Goal: Information Seeking & Learning: Learn about a topic

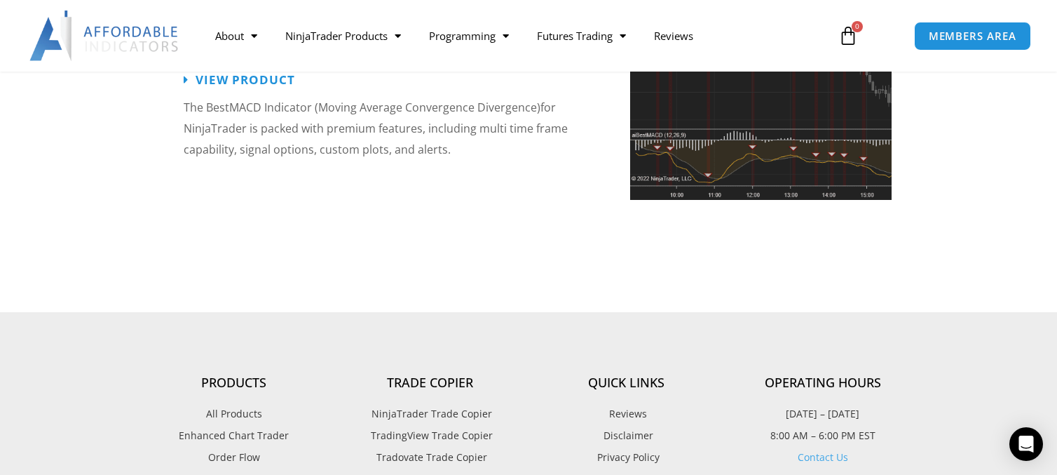
scroll to position [3533, 0]
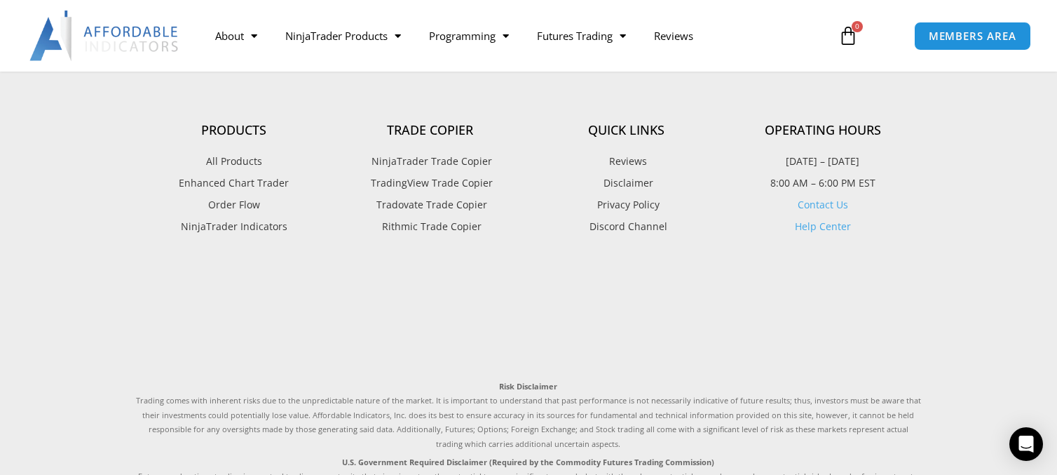
click at [233, 217] on span "NinjaTrader Indicators" at bounding box center [234, 226] width 107 height 18
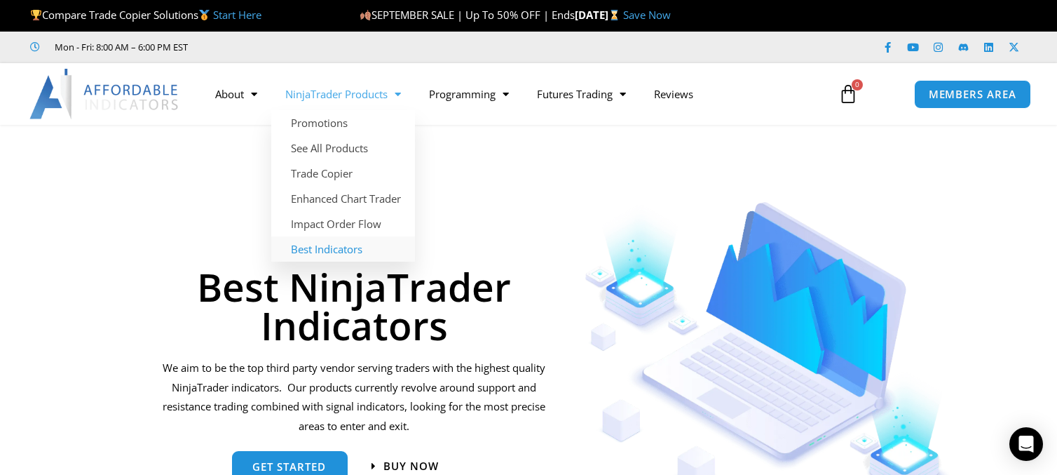
click at [317, 250] on link "Best Indicators" at bounding box center [343, 248] width 144 height 25
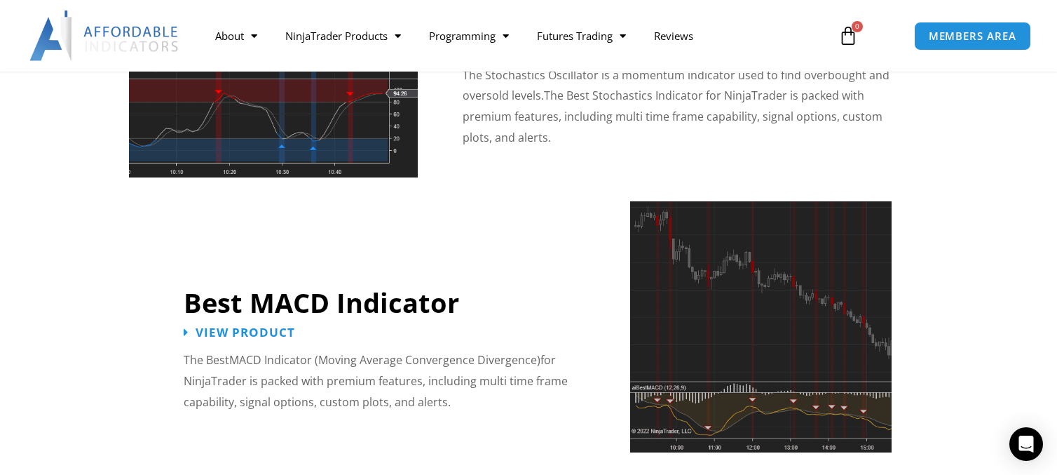
scroll to position [2776, 0]
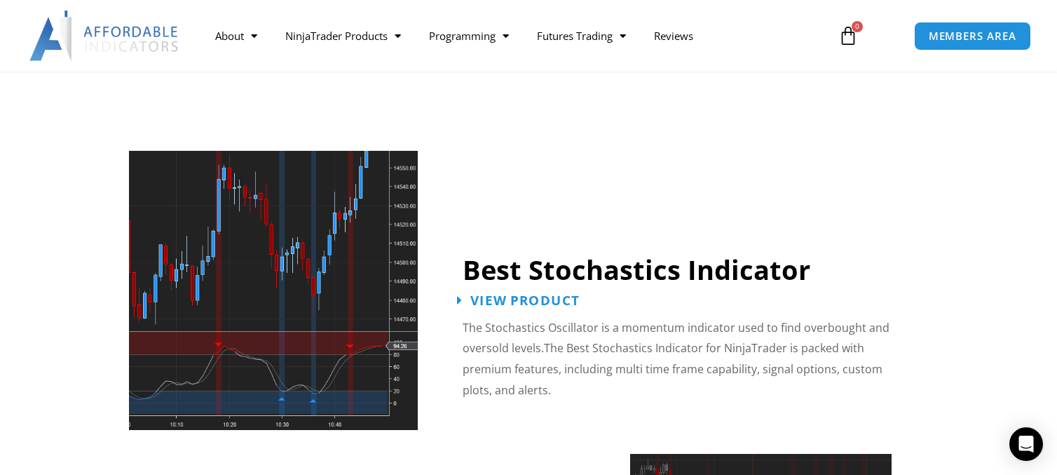
click at [505, 293] on span "View Product" at bounding box center [524, 299] width 109 height 13
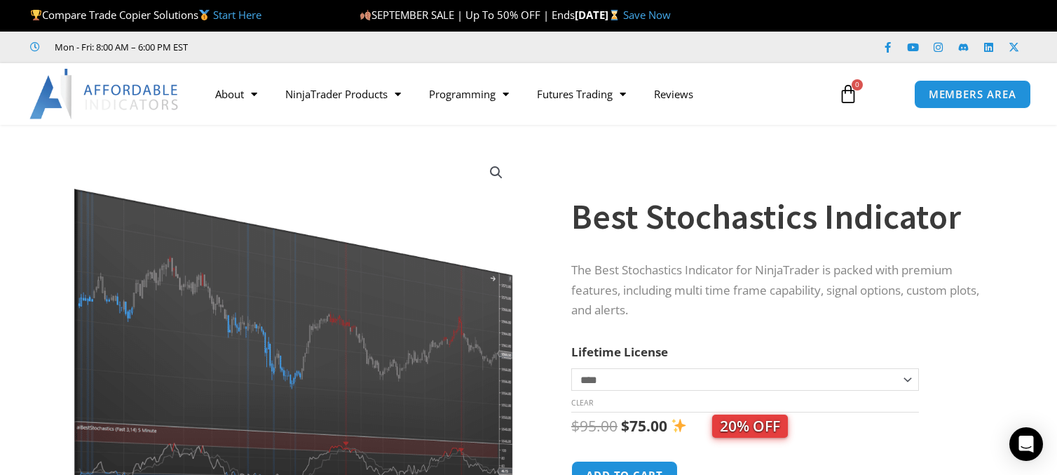
drag, startPoint x: 528, startPoint y: 342, endPoint x: 539, endPoint y: 241, distance: 101.6
click at [539, 241] on div "Sale!" at bounding box center [293, 370] width 505 height 462
drag, startPoint x: 541, startPoint y: 285, endPoint x: 538, endPoint y: 224, distance: 61.1
click at [538, 224] on div "Sale!" at bounding box center [293, 370] width 505 height 462
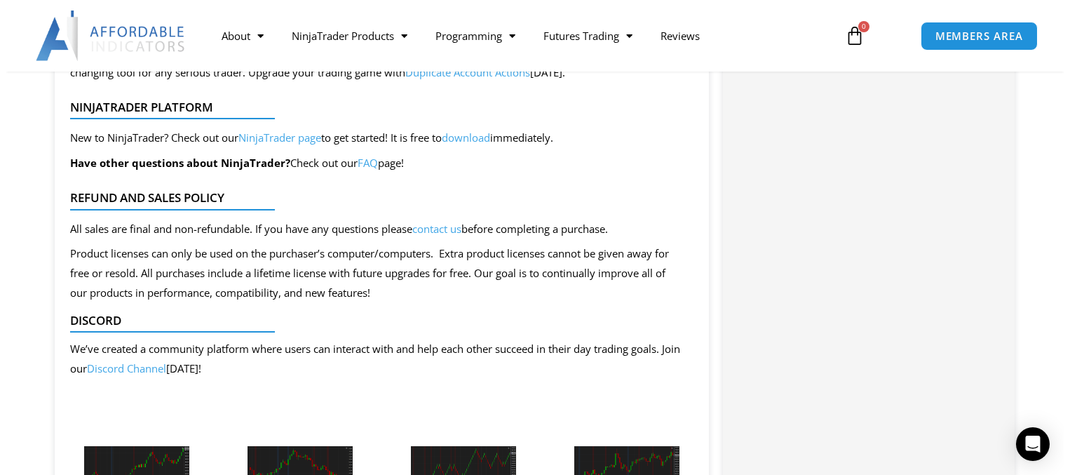
scroll to position [1767, 0]
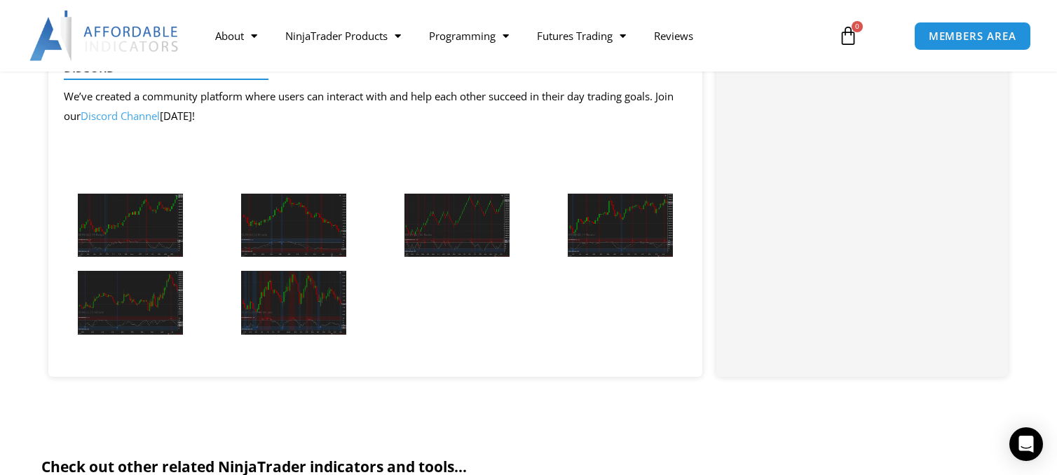
click at [132, 219] on img at bounding box center [130, 226] width 105 height 64
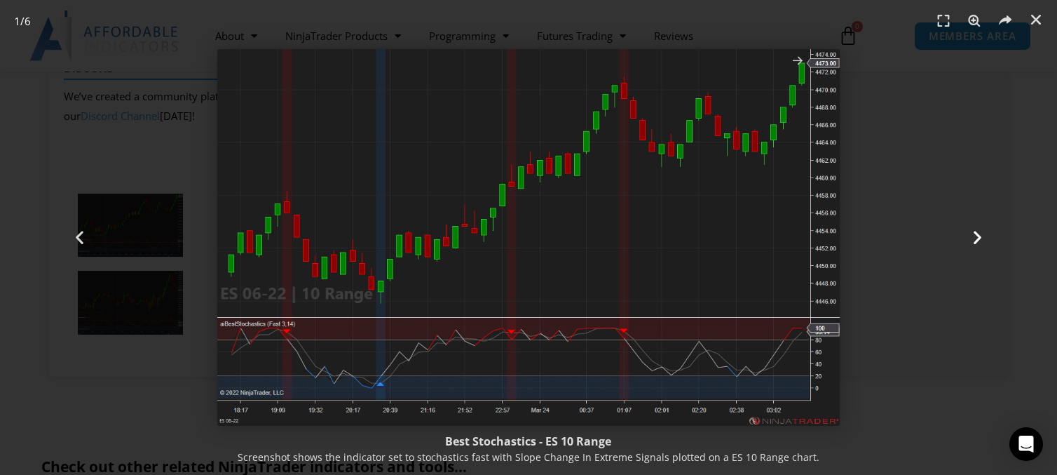
click at [979, 232] on icon "Next slide" at bounding box center [978, 238] width 18 height 18
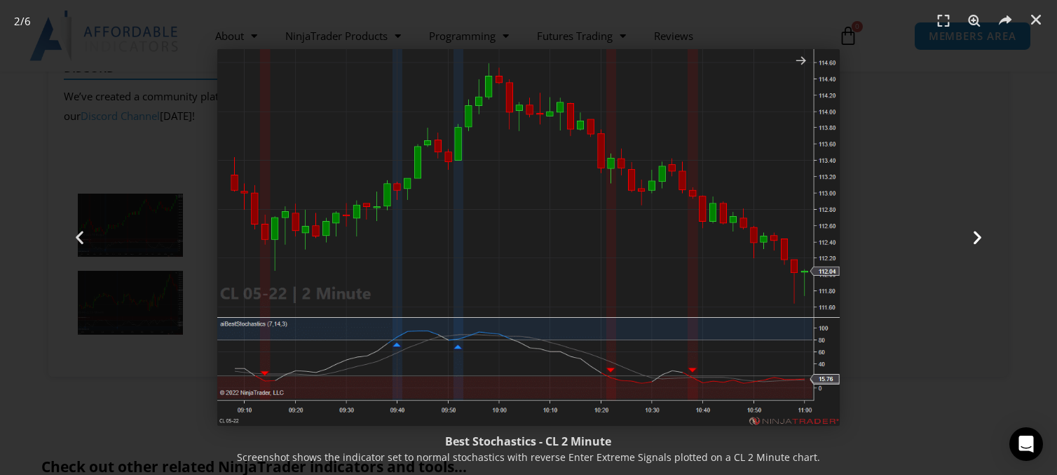
click at [976, 232] on icon "Next slide" at bounding box center [978, 238] width 18 height 18
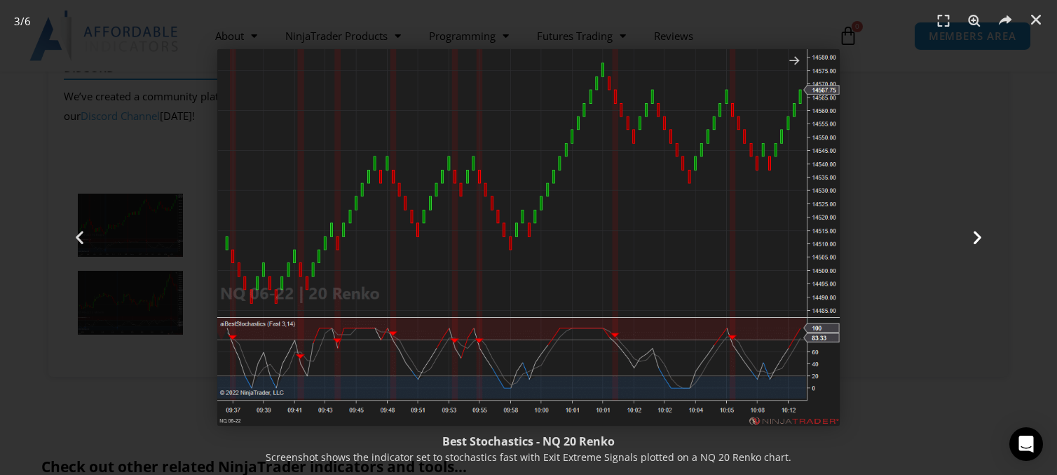
click at [968, 232] on div "Next" at bounding box center [978, 237] width 158 height 475
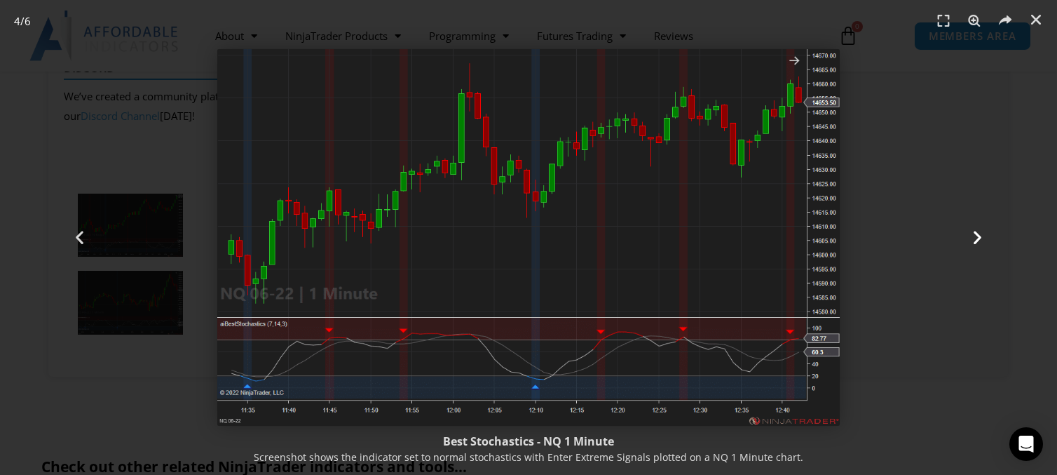
click at [967, 235] on div "Next" at bounding box center [978, 237] width 158 height 475
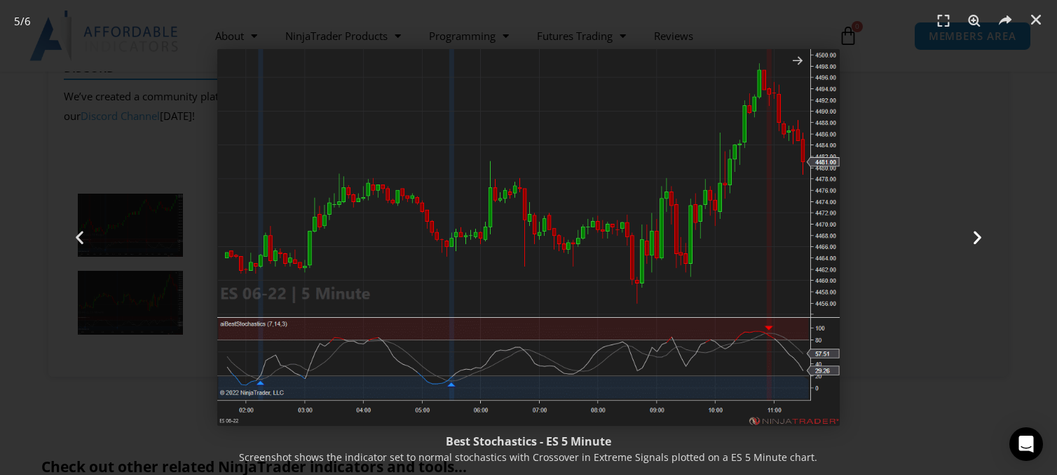
click at [979, 235] on icon "Next slide" at bounding box center [978, 238] width 18 height 18
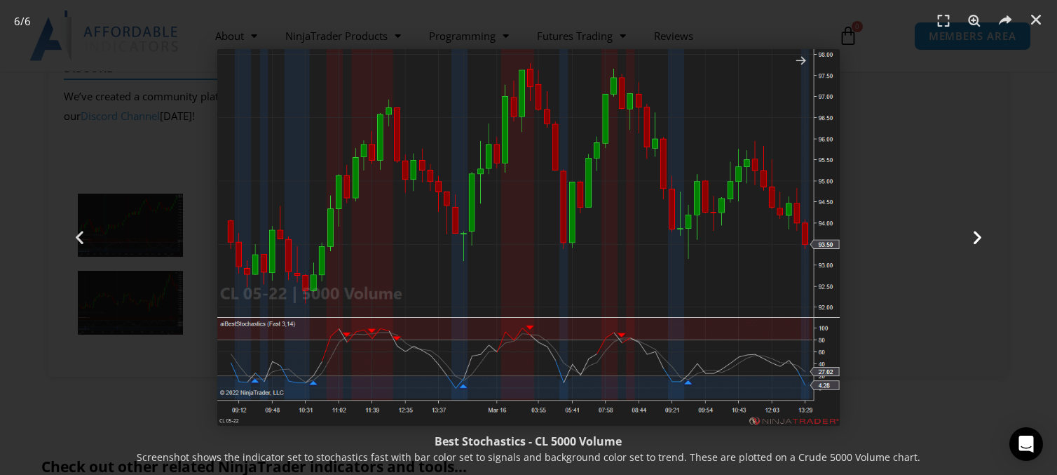
click at [968, 241] on div "Next" at bounding box center [978, 237] width 158 height 475
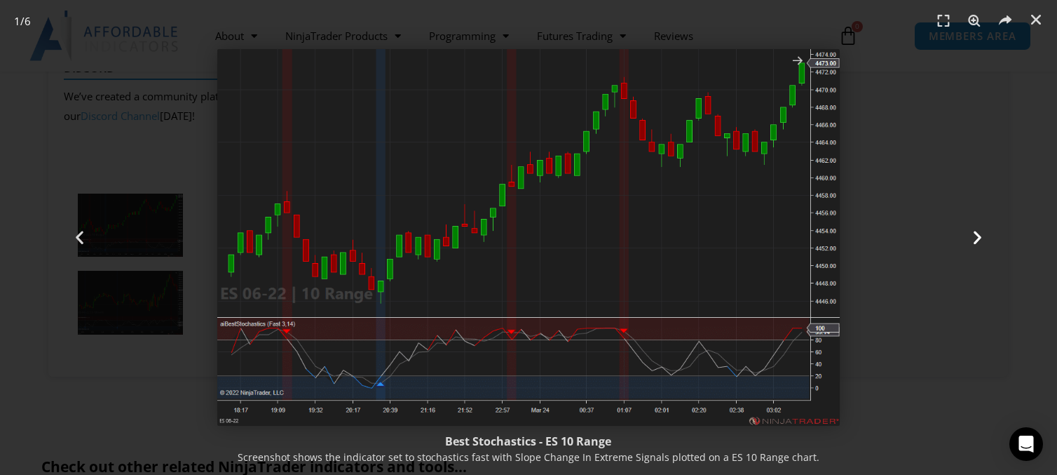
click at [976, 238] on icon "Next slide" at bounding box center [978, 238] width 18 height 18
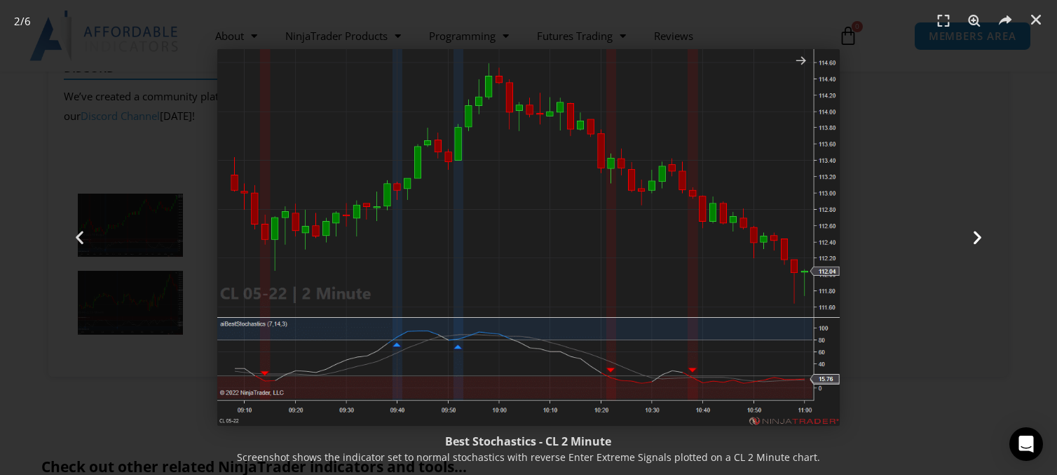
click at [975, 238] on icon "Next slide" at bounding box center [978, 238] width 18 height 18
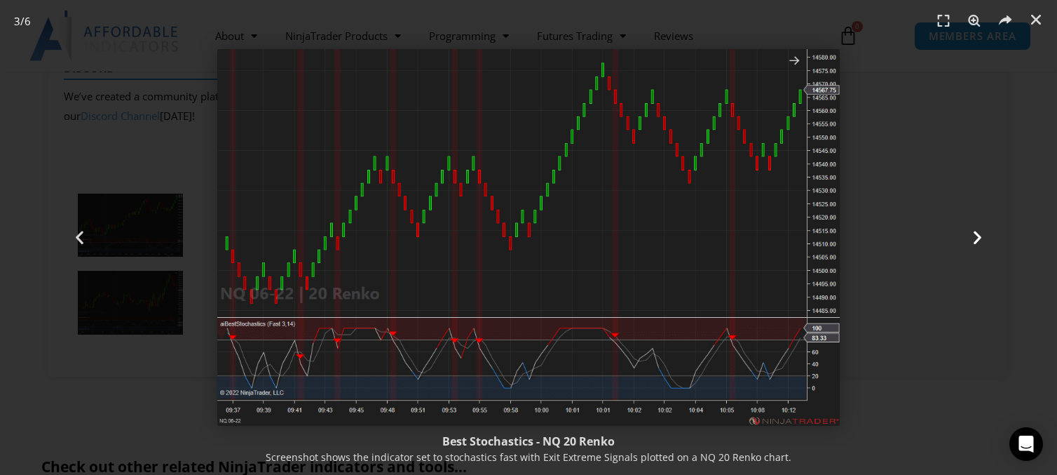
click at [973, 239] on icon "Next slide" at bounding box center [978, 238] width 18 height 18
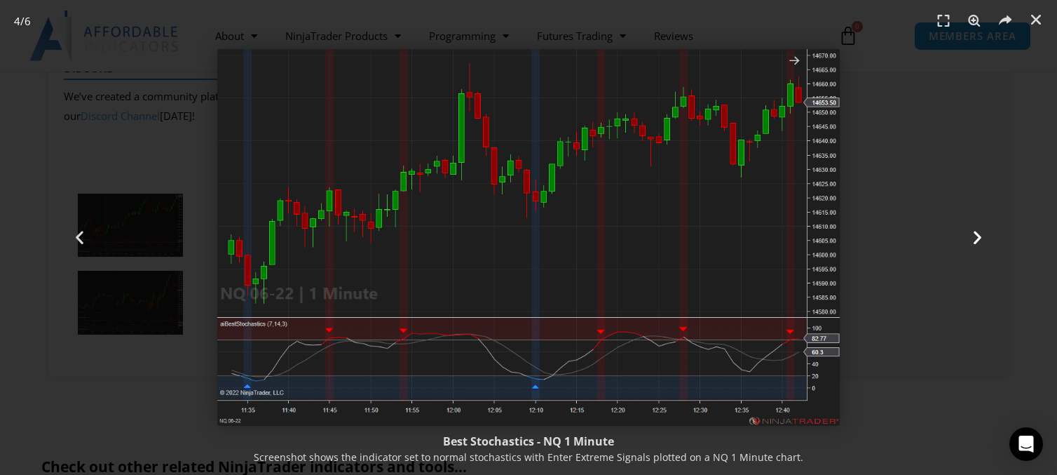
click at [978, 232] on icon "Next slide" at bounding box center [978, 238] width 18 height 18
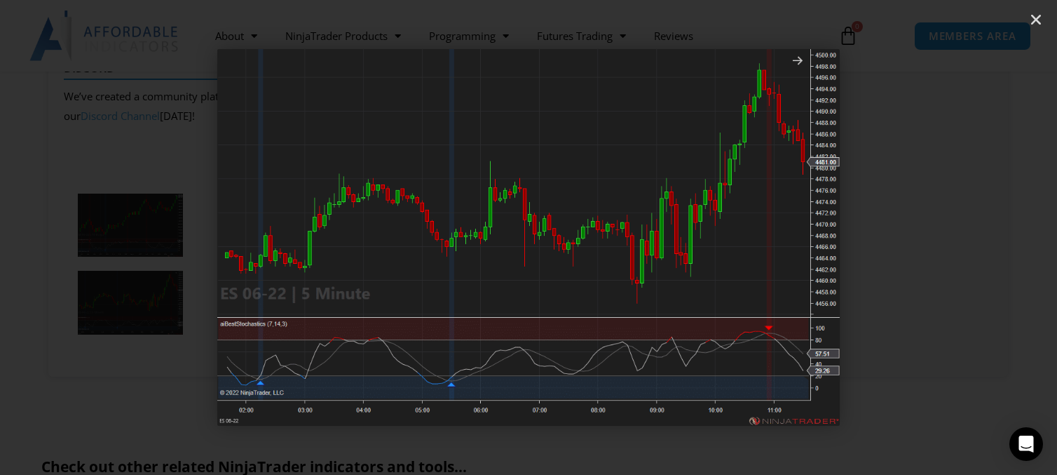
click at [978, 232] on icon "Next slide" at bounding box center [978, 238] width 18 height 18
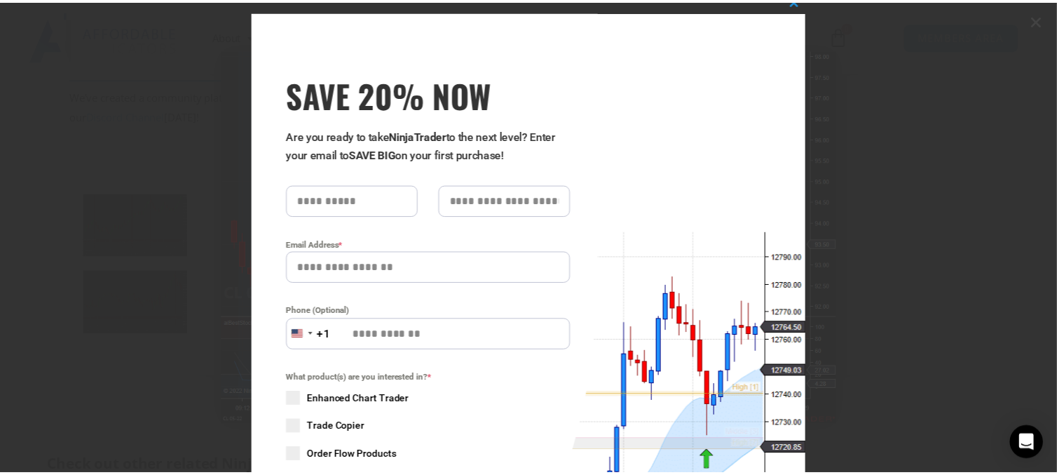
scroll to position [0, 0]
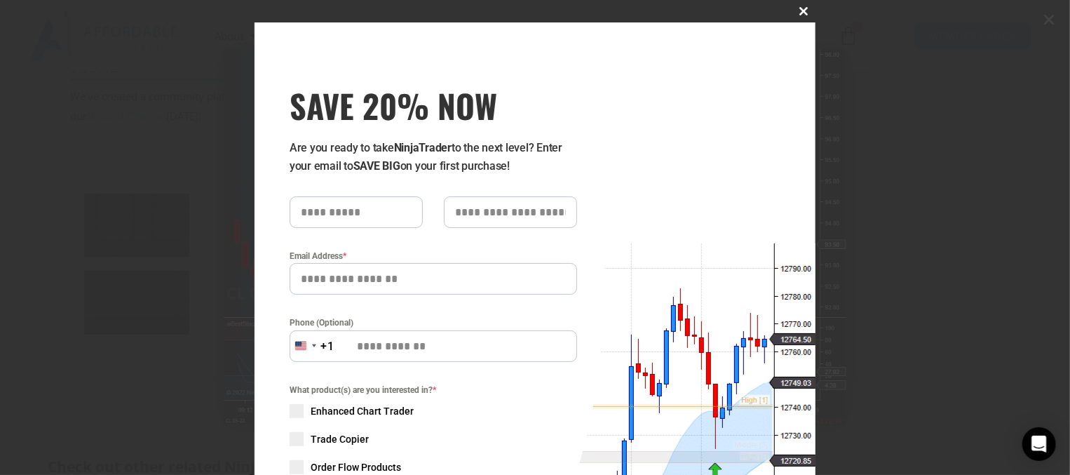
click at [797, 12] on span "SAVE 20% NOW popup" at bounding box center [804, 11] width 22 height 8
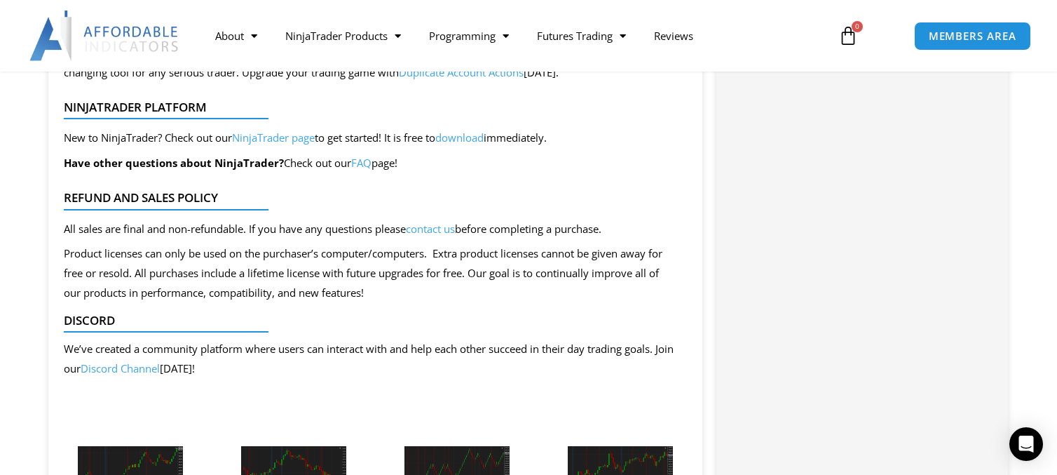
scroll to position [1262, 0]
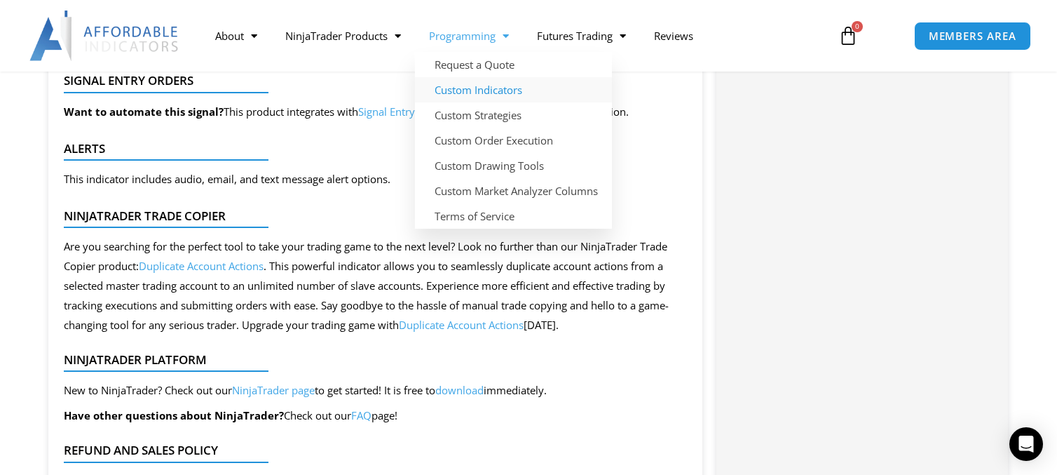
click at [458, 88] on link "Custom Indicators" at bounding box center [513, 89] width 197 height 25
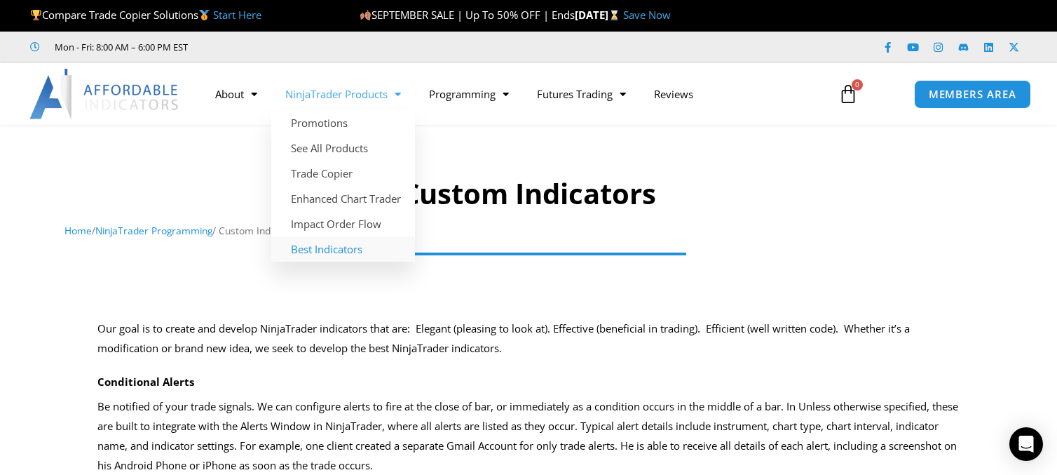
click at [327, 251] on link "Best Indicators" at bounding box center [343, 248] width 144 height 25
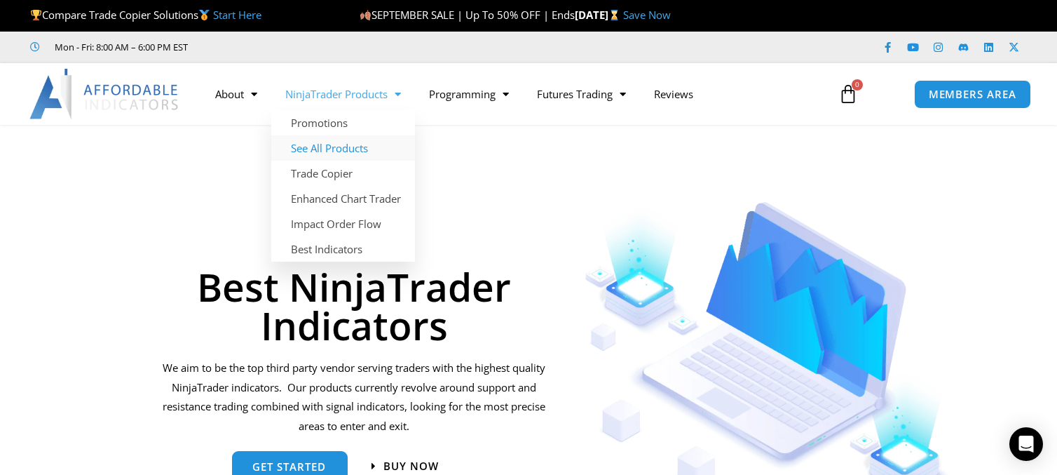
click at [331, 149] on link "See All Products" at bounding box center [343, 147] width 144 height 25
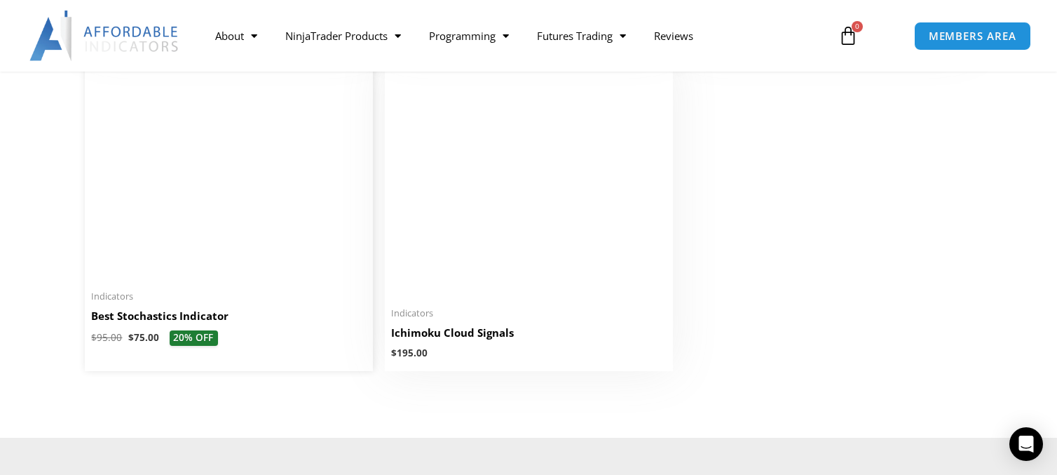
scroll to position [3533, 0]
